Goal: Information Seeking & Learning: Learn about a topic

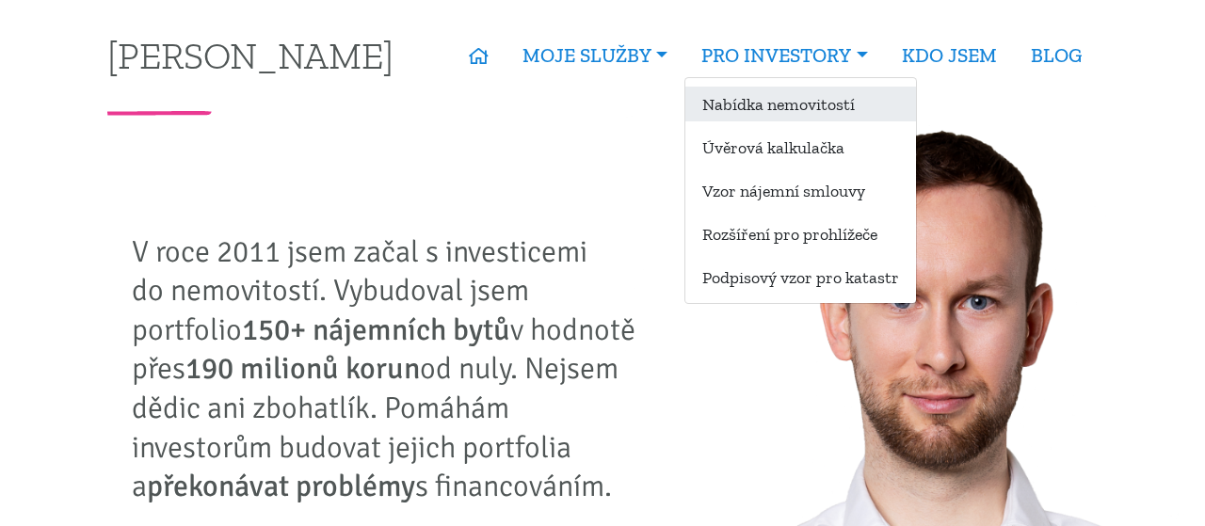
click at [769, 97] on link "Nabídka nemovitostí" at bounding box center [800, 104] width 231 height 35
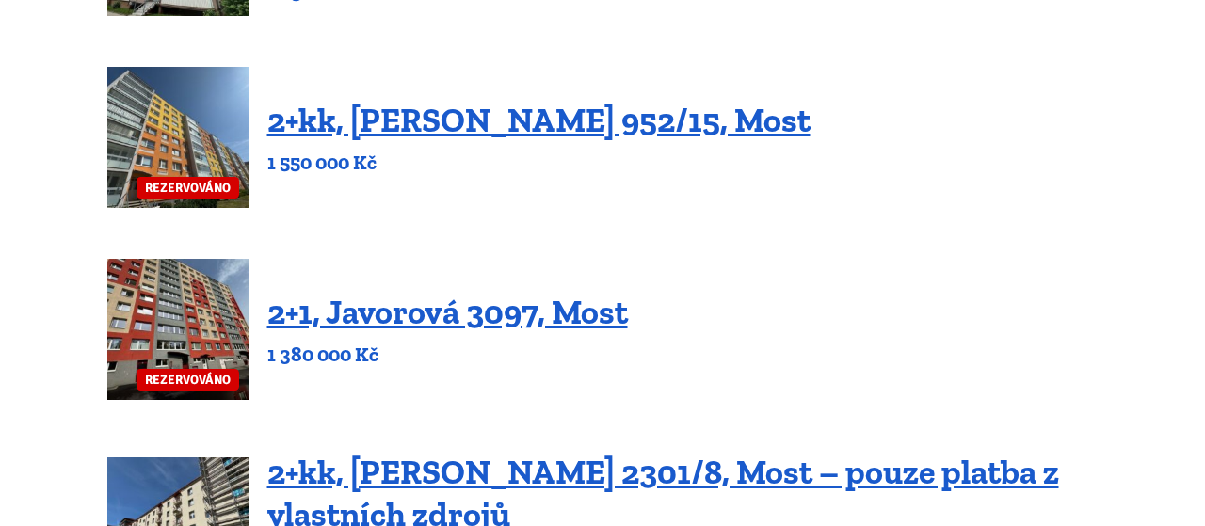
scroll to position [1044, 0]
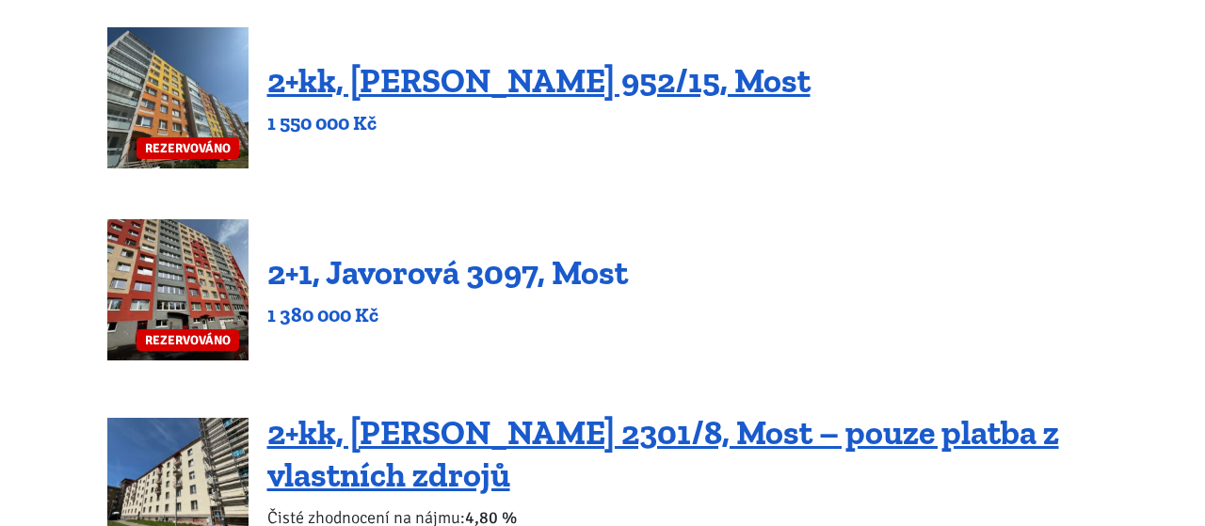
click at [449, 270] on link "2+1, Javorová 3097, Most" at bounding box center [447, 272] width 360 height 40
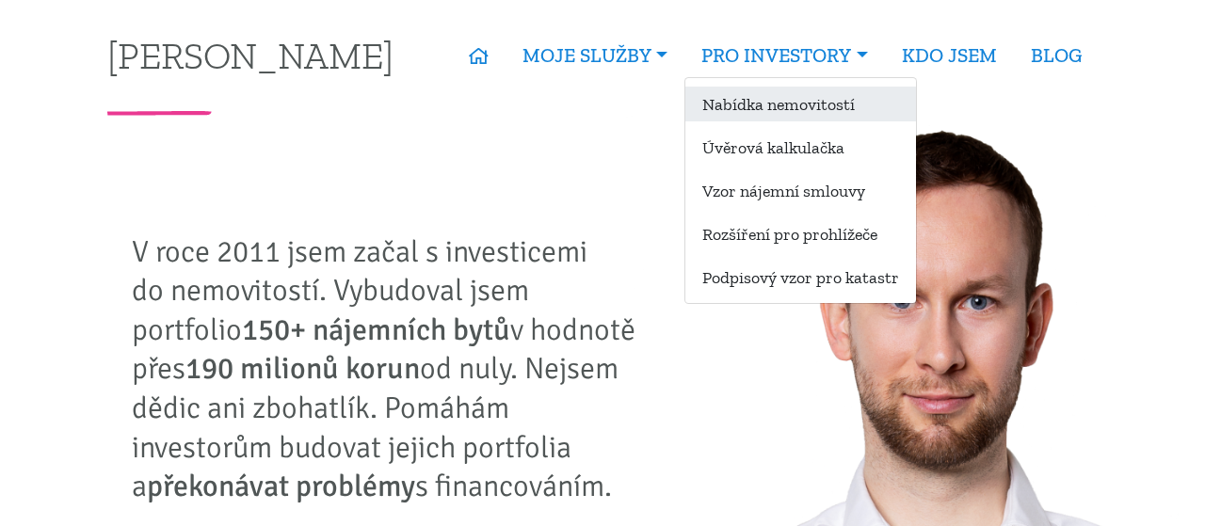
click at [764, 110] on link "Nabídka nemovitostí" at bounding box center [800, 104] width 231 height 35
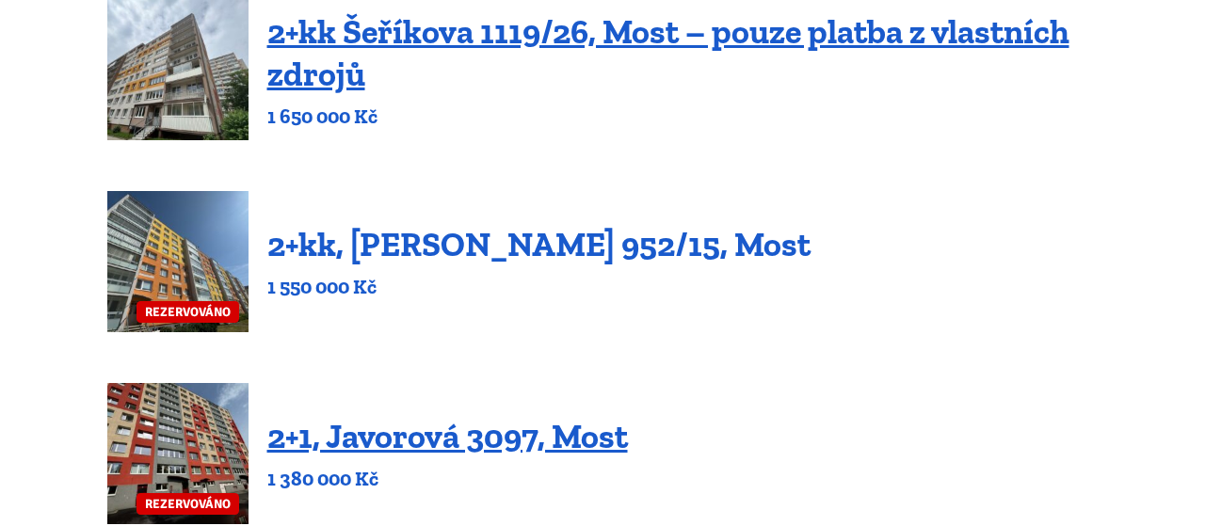
scroll to position [913, 0]
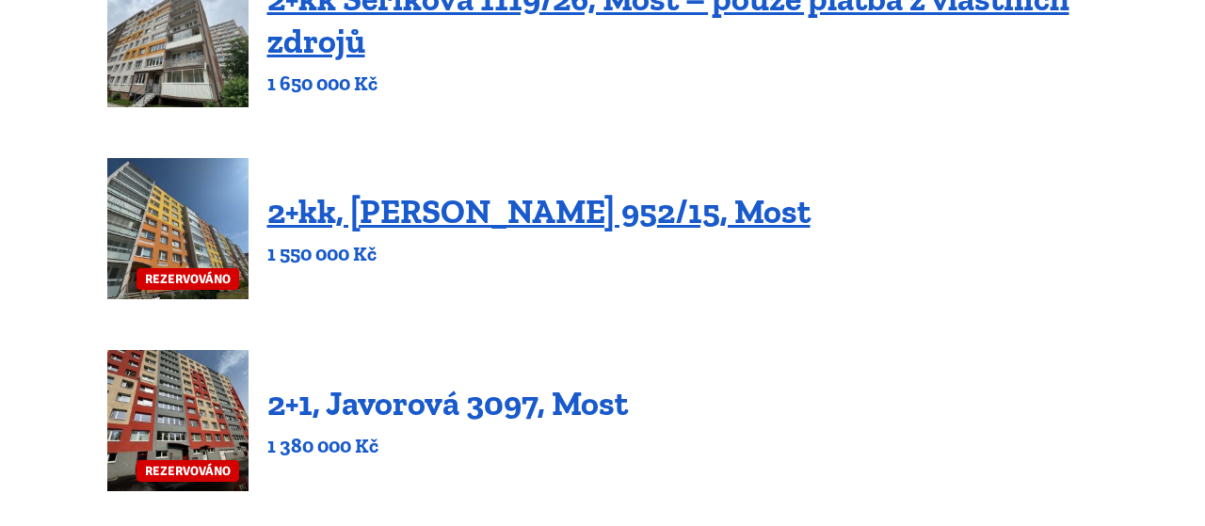
click at [408, 396] on link "2+1, Javorová 3097, Most" at bounding box center [447, 403] width 360 height 40
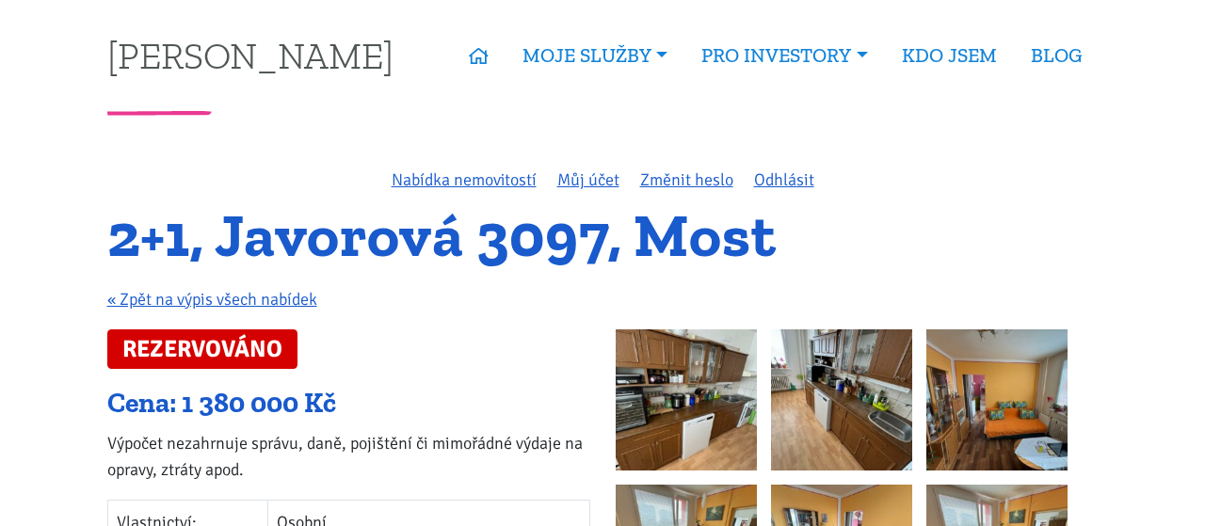
scroll to position [130, 0]
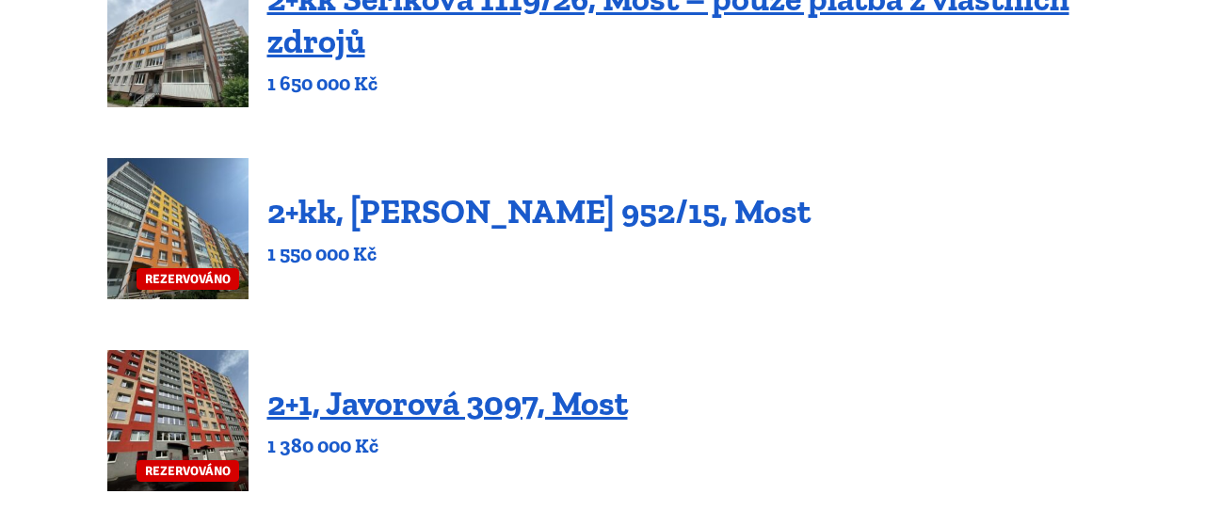
scroll to position [913, 0]
click at [399, 216] on link "2+kk, [PERSON_NAME] 952/15, Most" at bounding box center [538, 211] width 543 height 40
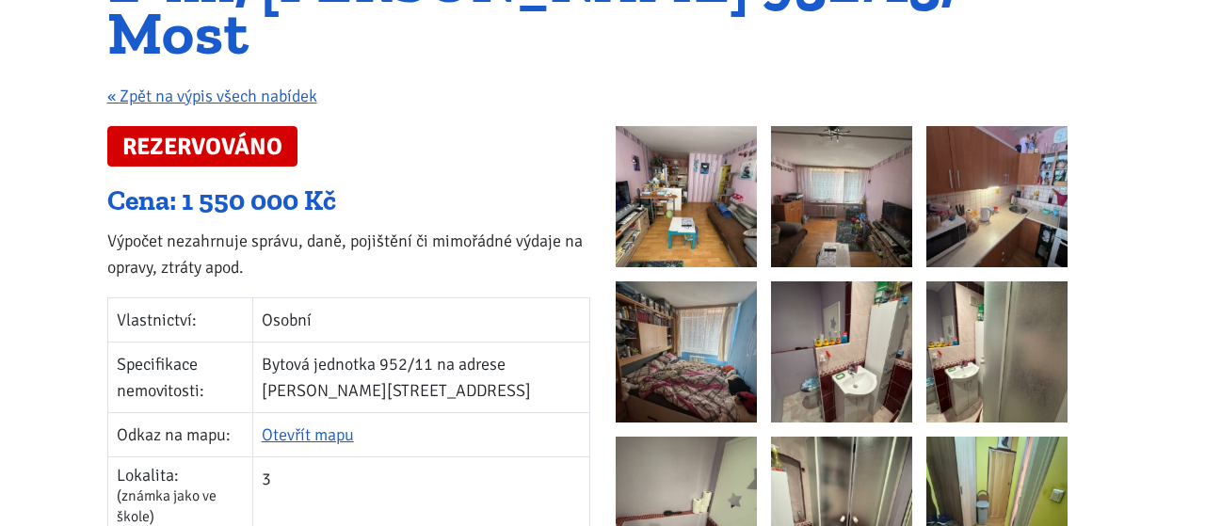
scroll to position [261, 0]
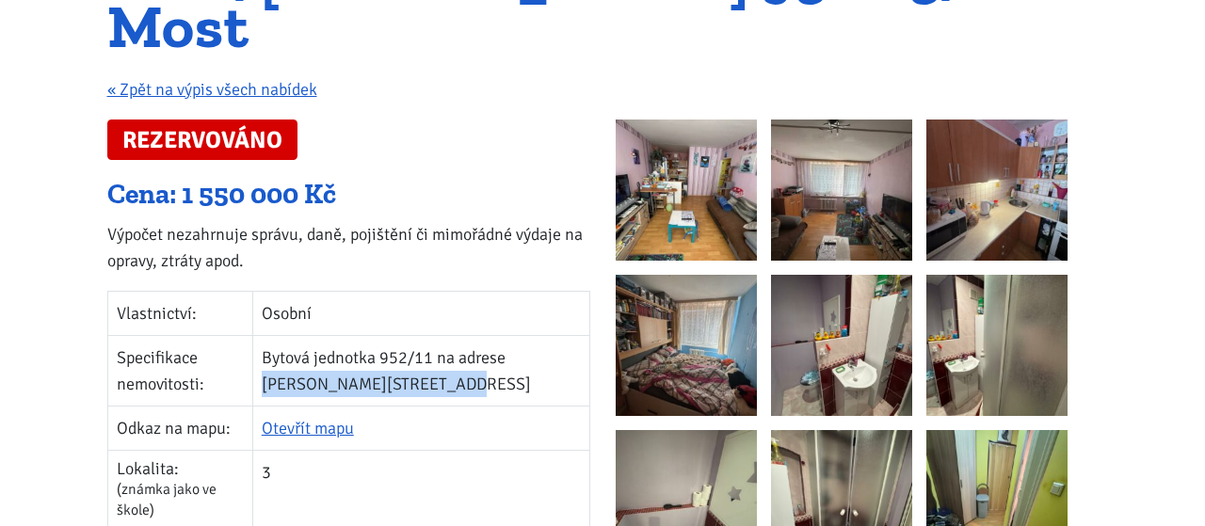
drag, startPoint x: 524, startPoint y: 302, endPoint x: 414, endPoint y: 334, distance: 114.7
click at [414, 335] on td "Bytová jednotka 952/11 na adrese Josefa Ševčíka 952, Most" at bounding box center [420, 370] width 337 height 71
copy td "Josefa Ševčíka 952, Most"
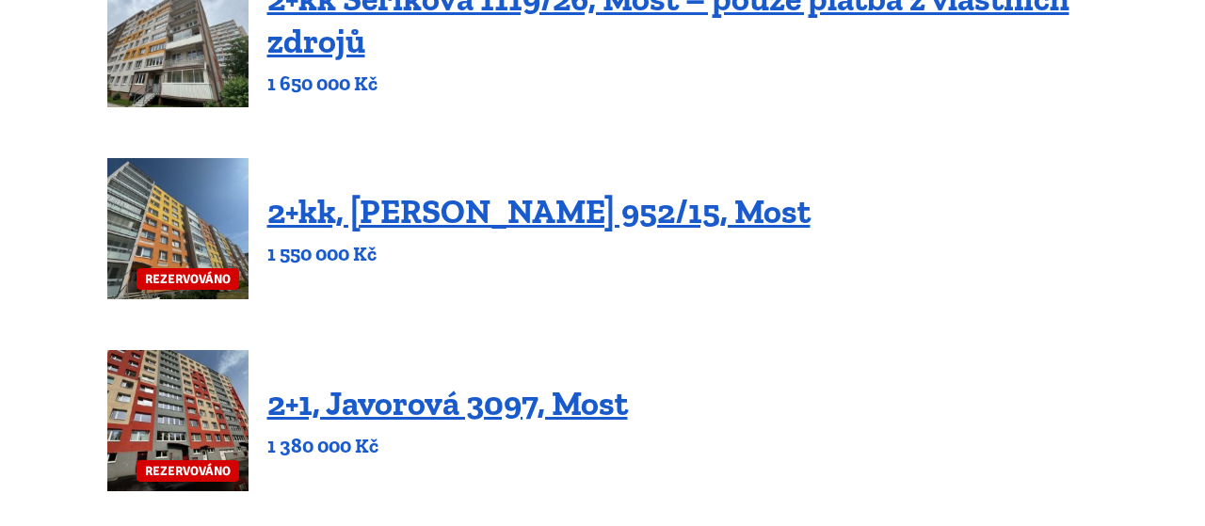
scroll to position [652, 0]
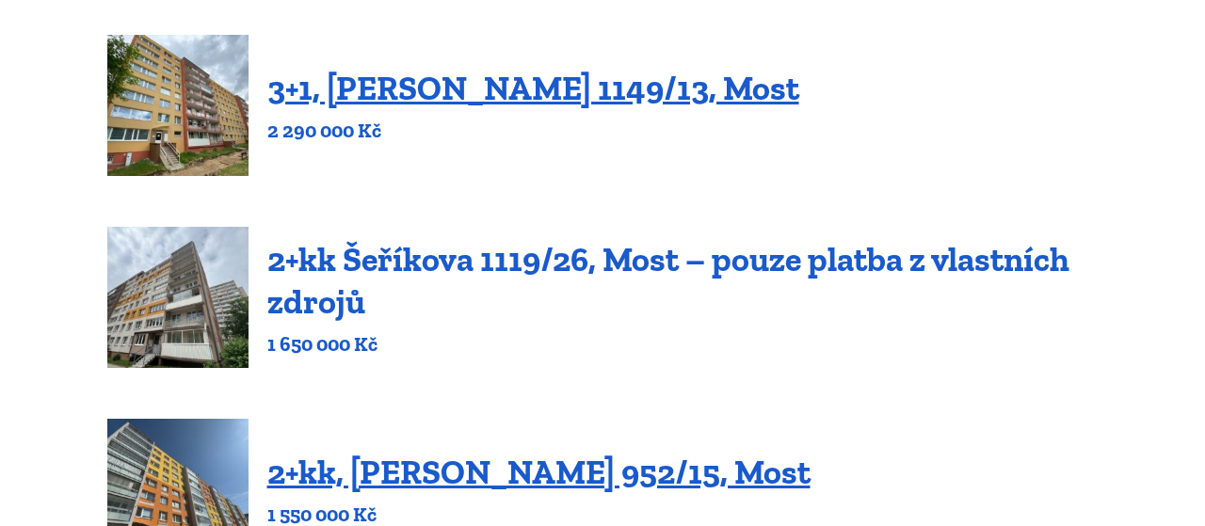
click at [411, 255] on link "2+kk Šeříkova 1119/26, Most – pouze platba z vlastních zdrojů" at bounding box center [668, 280] width 802 height 83
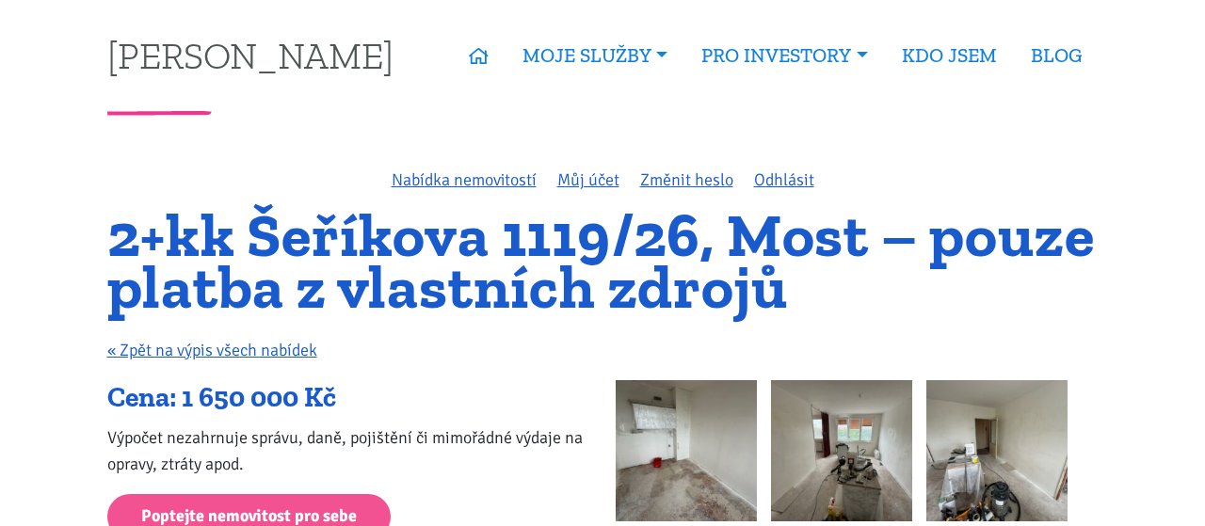
scroll to position [392, 0]
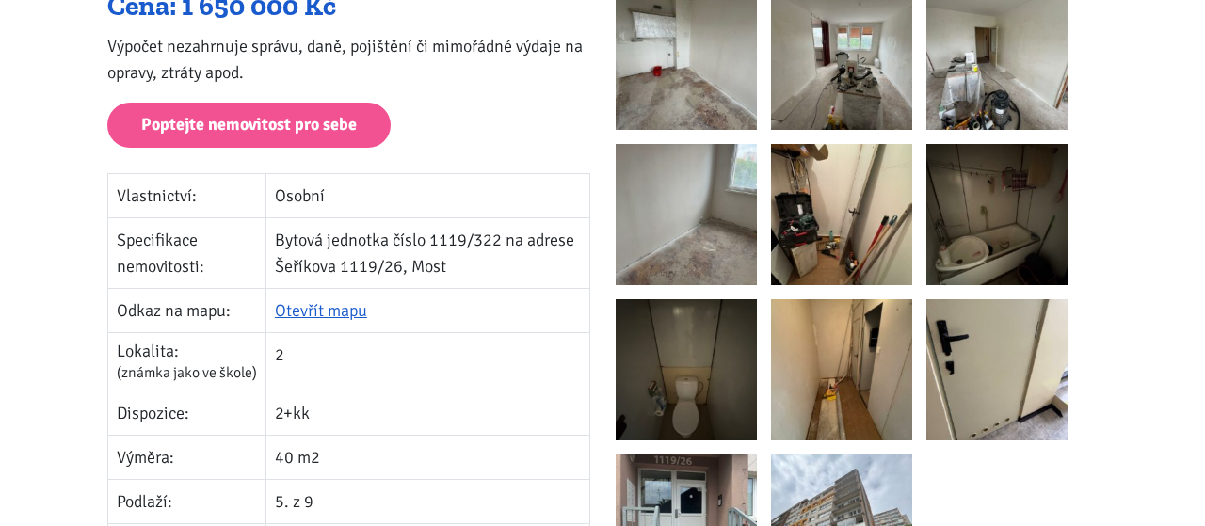
drag, startPoint x: 277, startPoint y: 264, endPoint x: 447, endPoint y: 264, distance: 170.3
click at [447, 264] on td "Bytová jednotka číslo 1119/322 na adrese Šeříkova 1119/26, Most" at bounding box center [427, 253] width 324 height 71
copy td "Šeříkova 1119/26, Most"
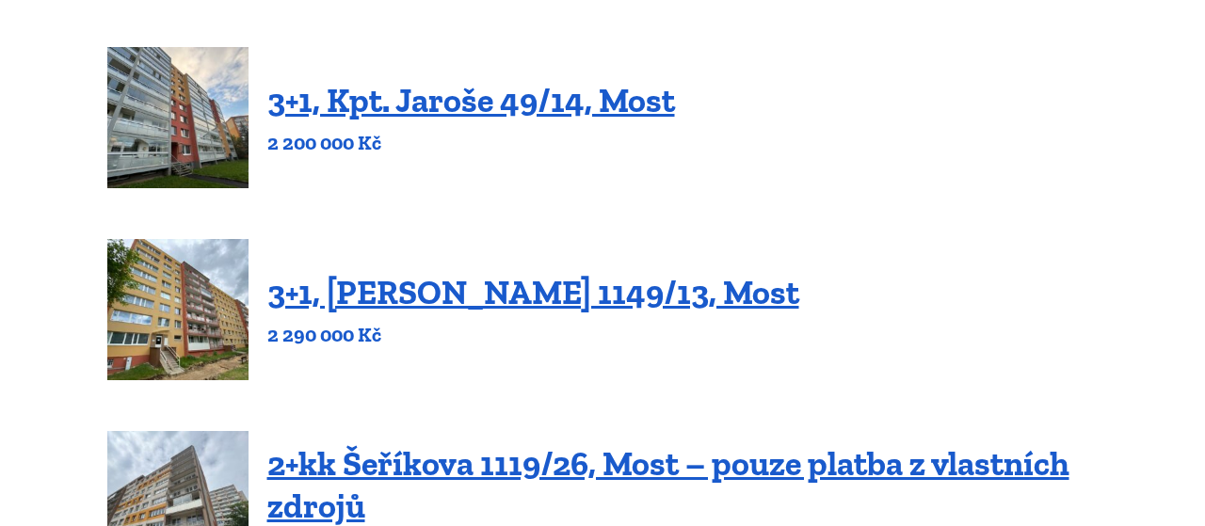
scroll to position [392, 0]
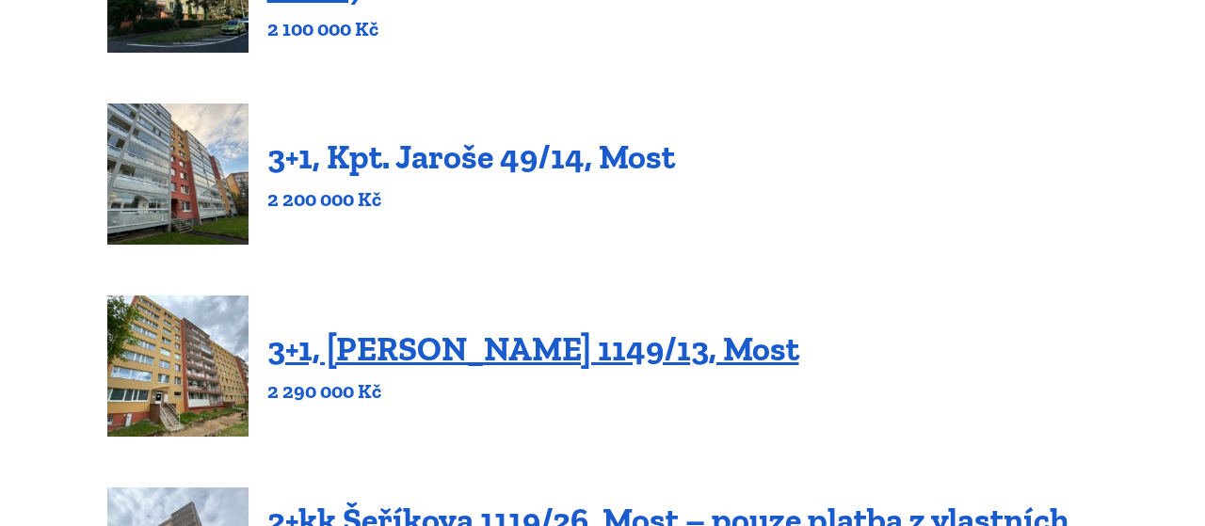
click at [462, 166] on link "3+1, Kpt. Jaroše 49/14, Most" at bounding box center [471, 156] width 408 height 40
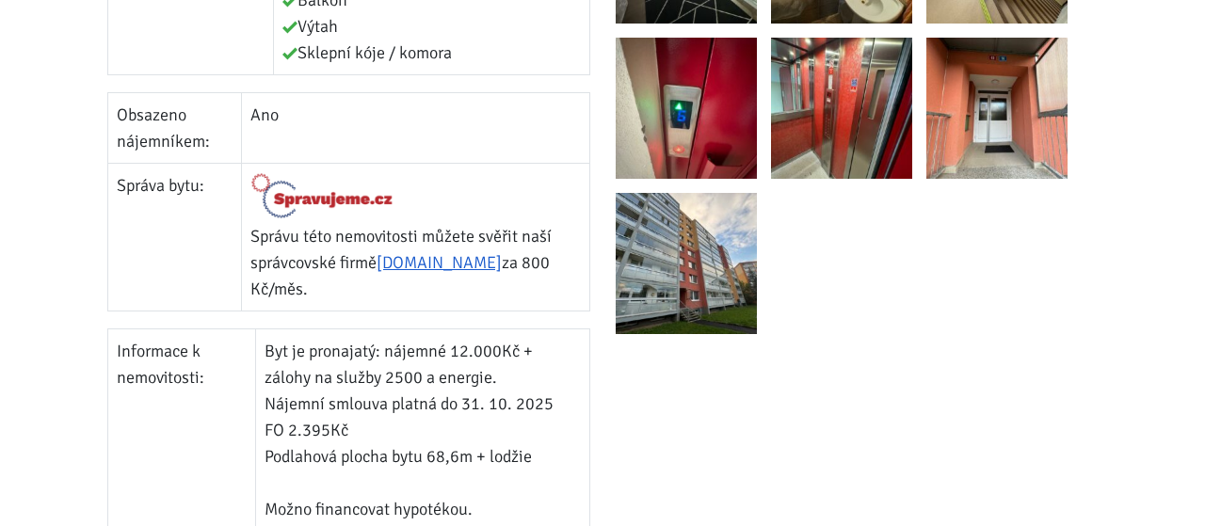
scroll to position [261, 0]
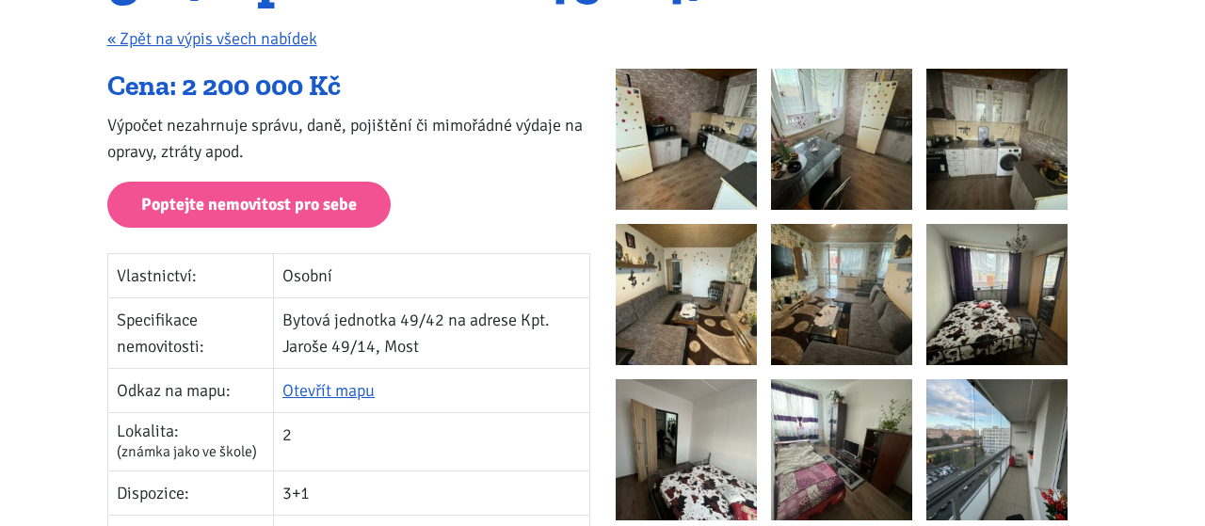
click at [720, 124] on img at bounding box center [686, 139] width 141 height 141
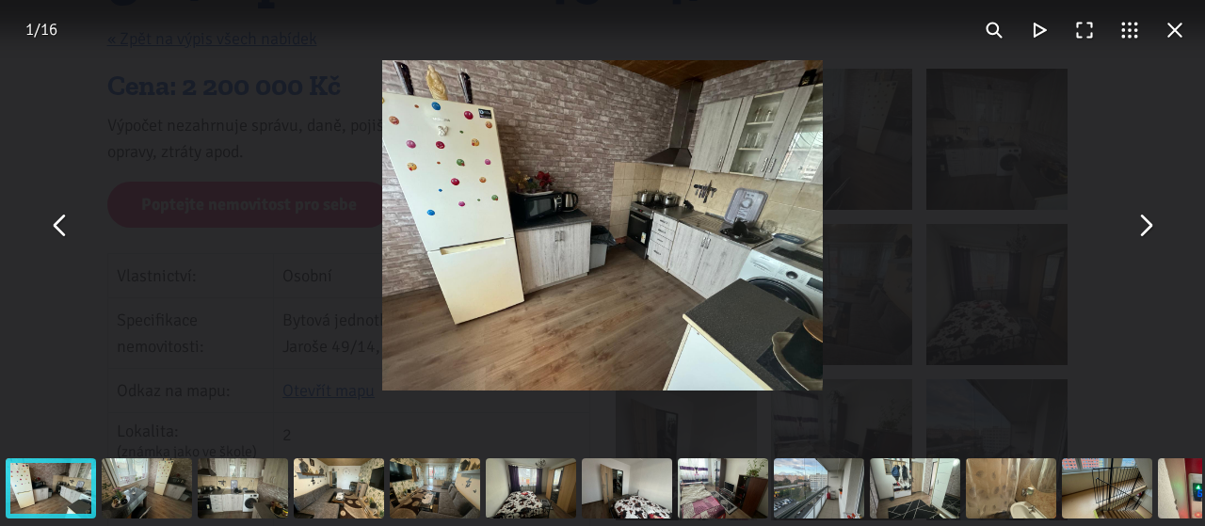
click at [1140, 214] on button "You can close this modal content with the ESC key" at bounding box center [1144, 225] width 45 height 45
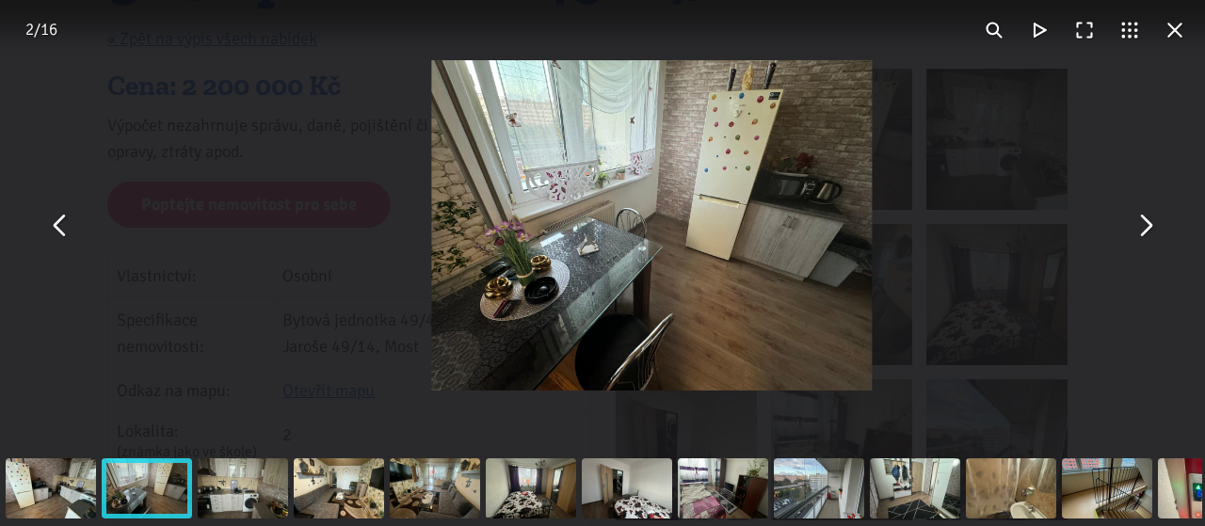
click at [1142, 217] on button "You can close this modal content with the ESC key" at bounding box center [1144, 225] width 45 height 45
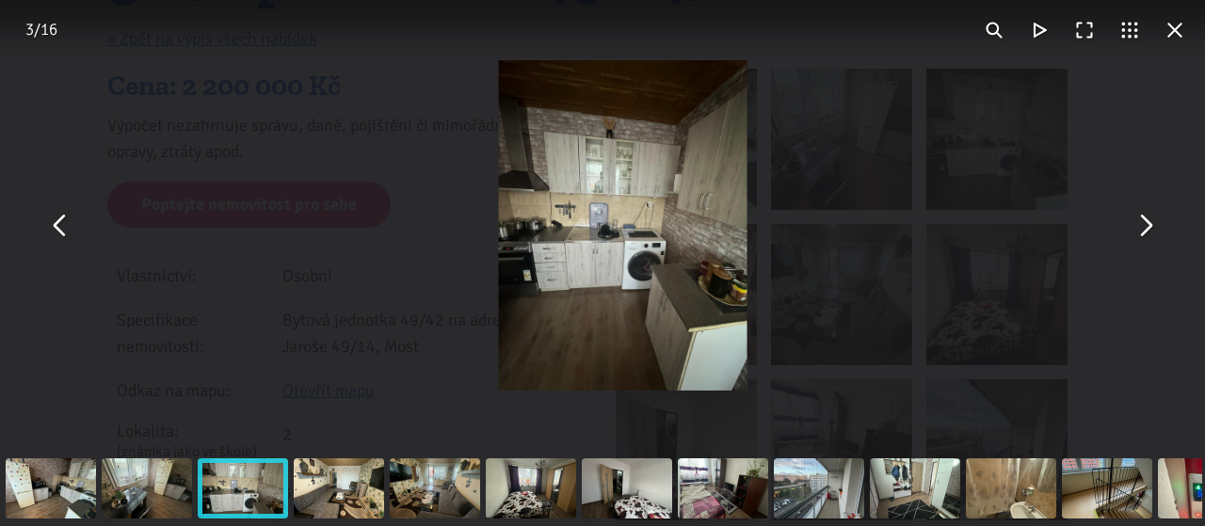
click at [1180, 31] on button "You can close this modal content with the ESC key" at bounding box center [1174, 30] width 45 height 45
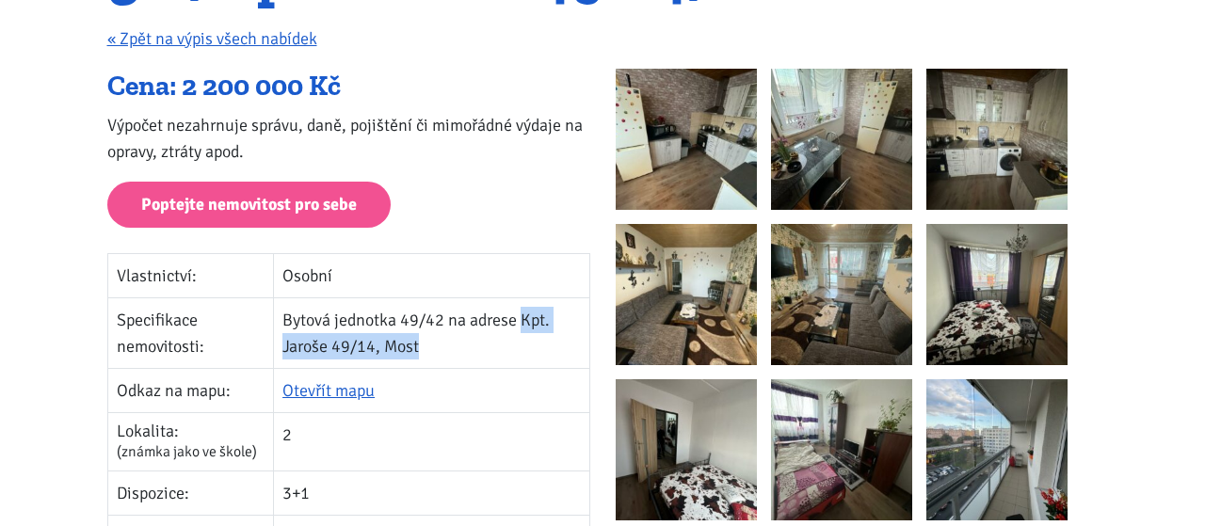
drag, startPoint x: 520, startPoint y: 319, endPoint x: 421, endPoint y: 342, distance: 102.3
click at [421, 342] on td "Bytová jednotka 49/42 na adrese Kpt. Jaroše 49/14, Most" at bounding box center [431, 332] width 315 height 71
copy td "Kpt. Jaroše 49/14, Most"
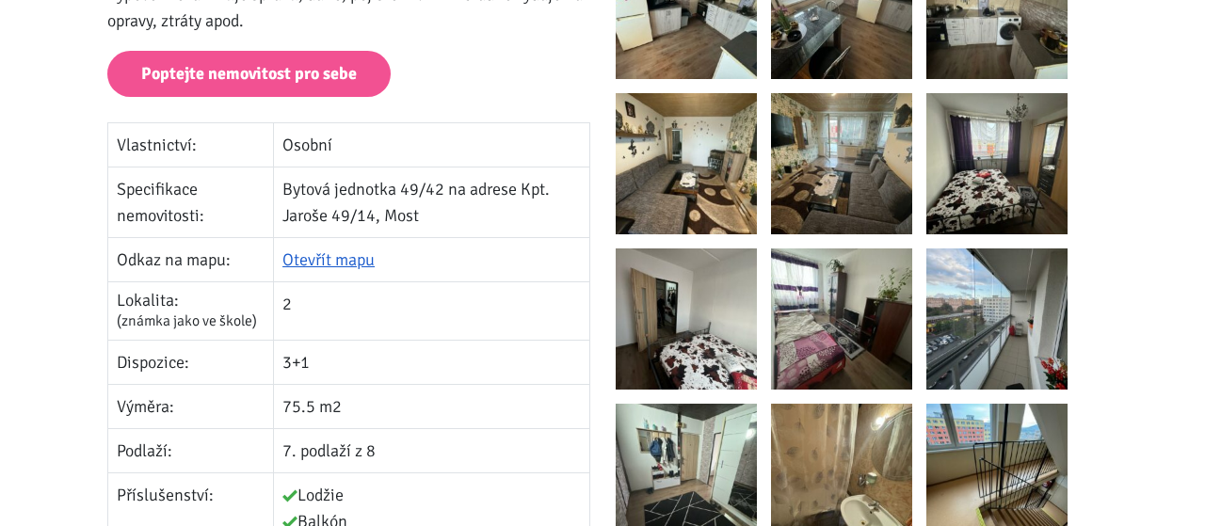
scroll to position [0, 0]
